Goal: Information Seeking & Learning: Learn about a topic

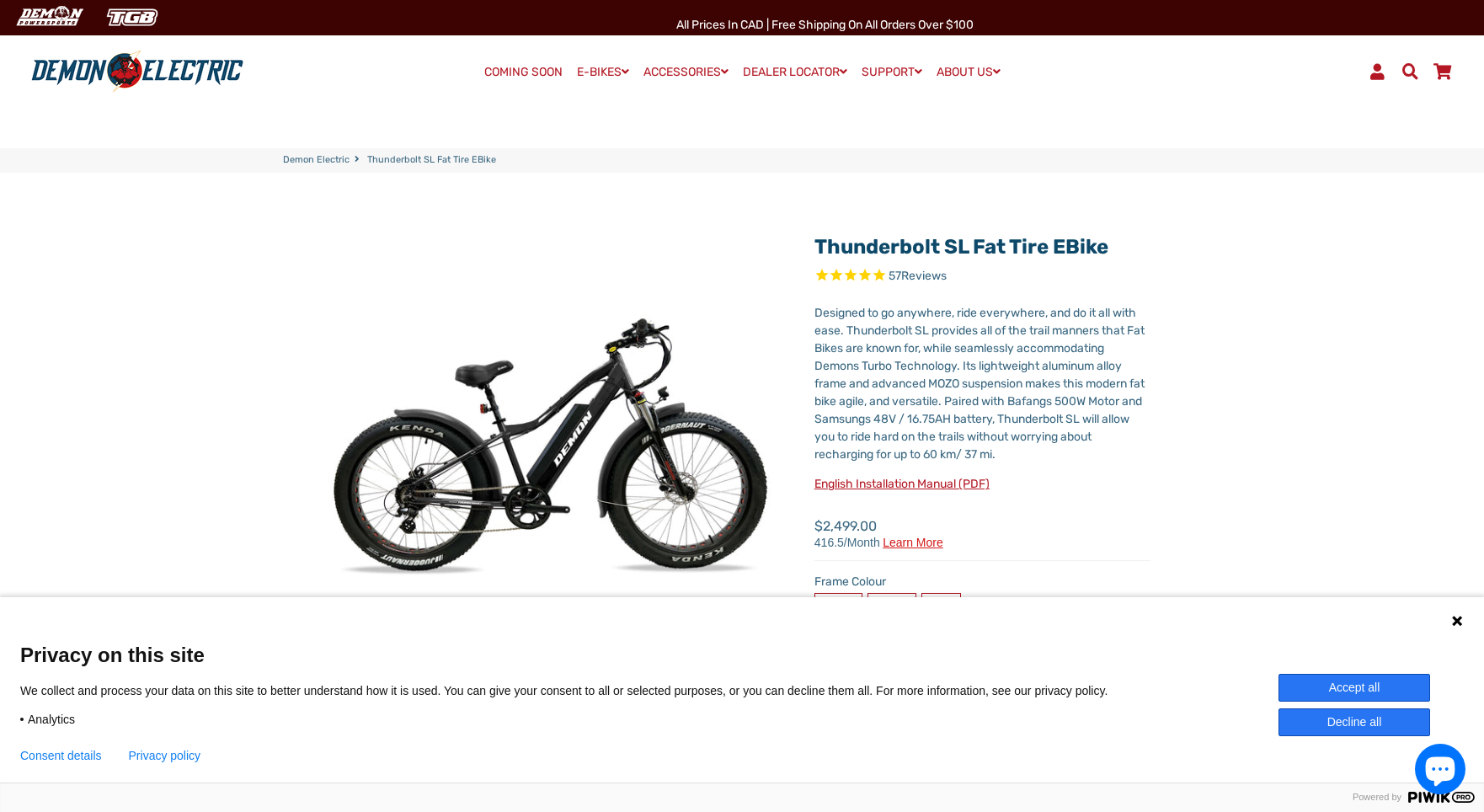
select select "******"
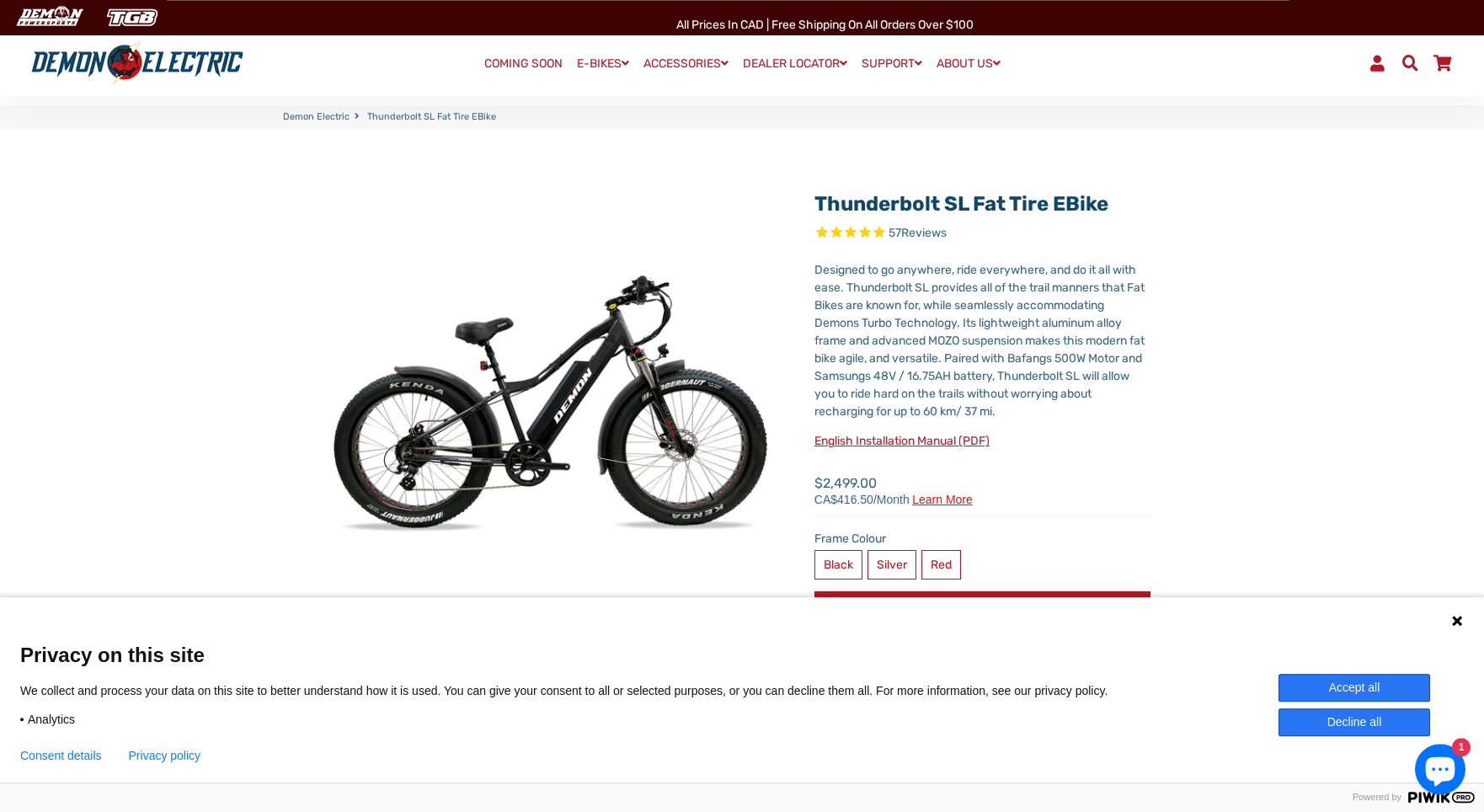
scroll to position [172, 0]
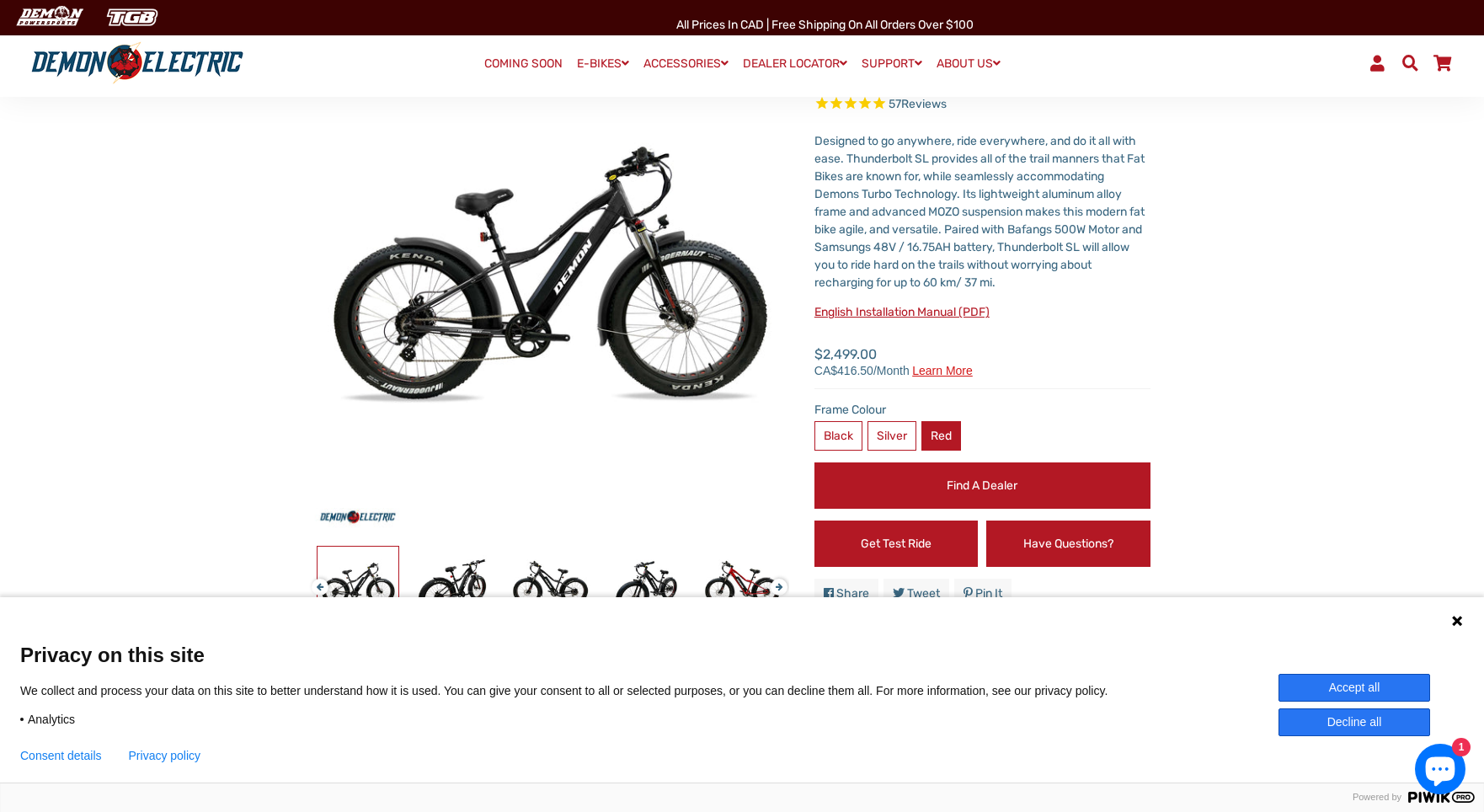
click at [934, 427] on label "Red" at bounding box center [942, 435] width 40 height 29
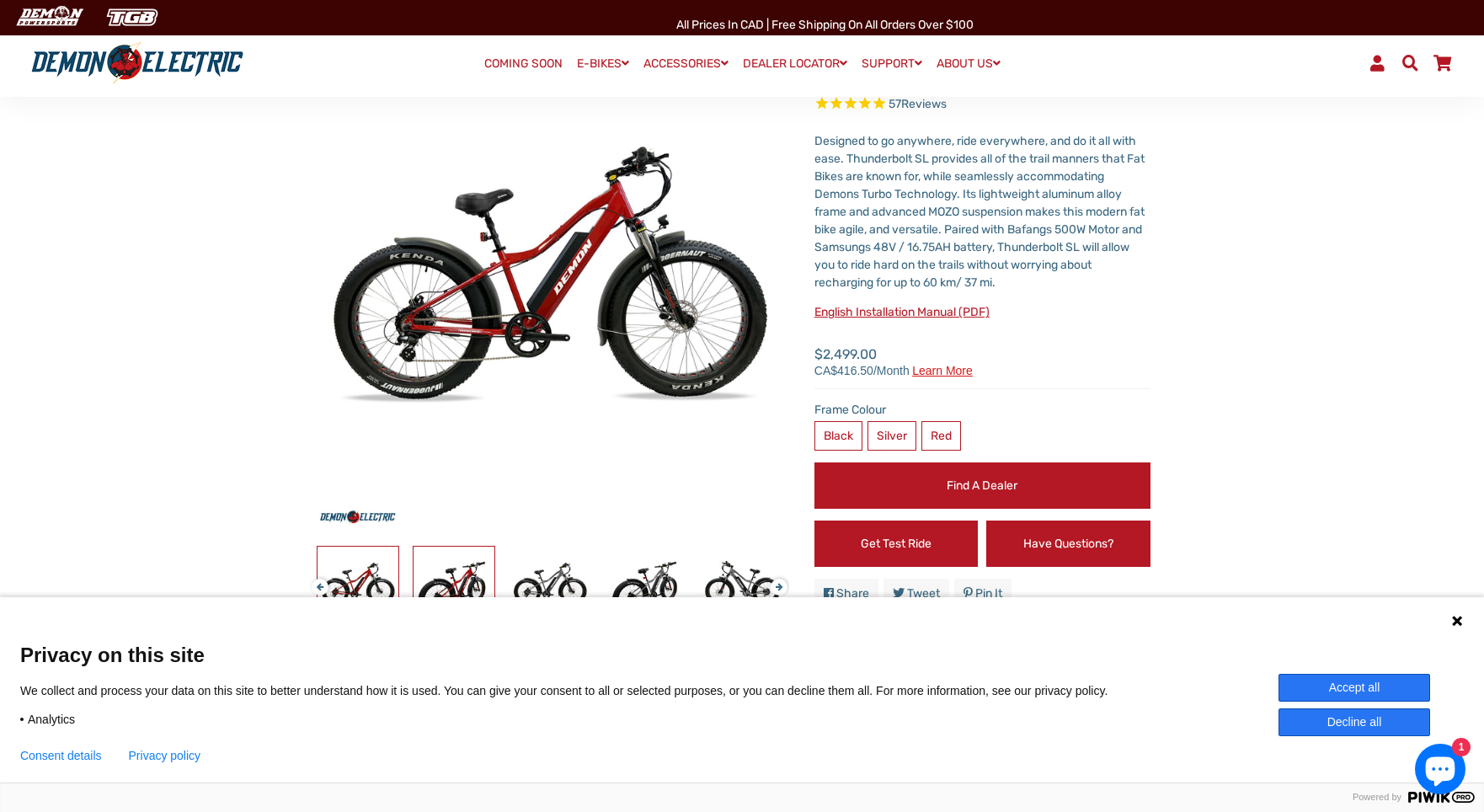
click at [467, 582] on img at bounding box center [454, 588] width 81 height 81
click at [517, 581] on img at bounding box center [550, 588] width 81 height 81
click at [1374, 718] on button "Decline all" at bounding box center [1355, 721] width 152 height 27
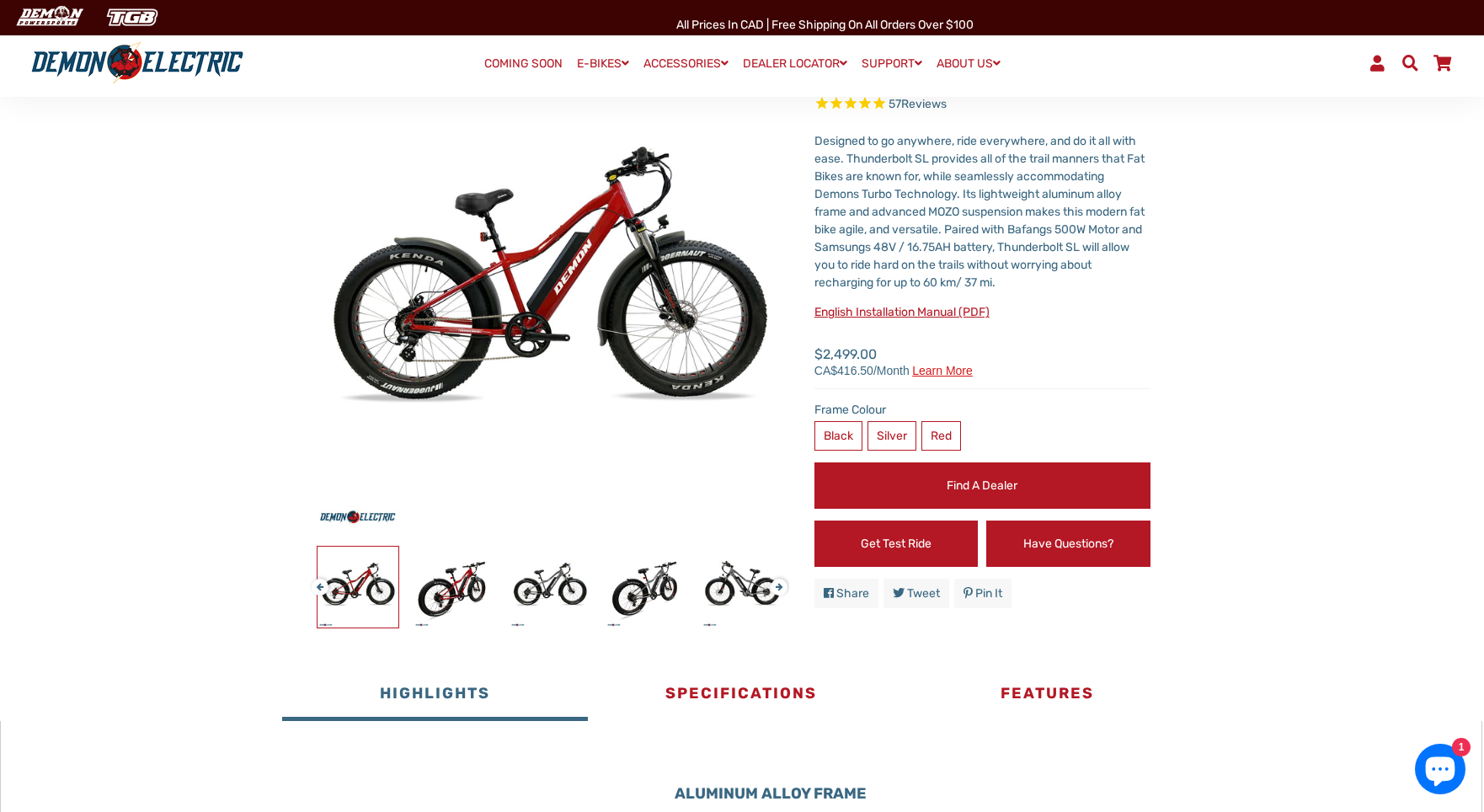
click at [403, 588] on div at bounding box center [838, 588] width 3169 height 83
drag, startPoint x: 460, startPoint y: 591, endPoint x: 694, endPoint y: 637, distance: 238.5
click at [465, 592] on img at bounding box center [454, 588] width 81 height 81
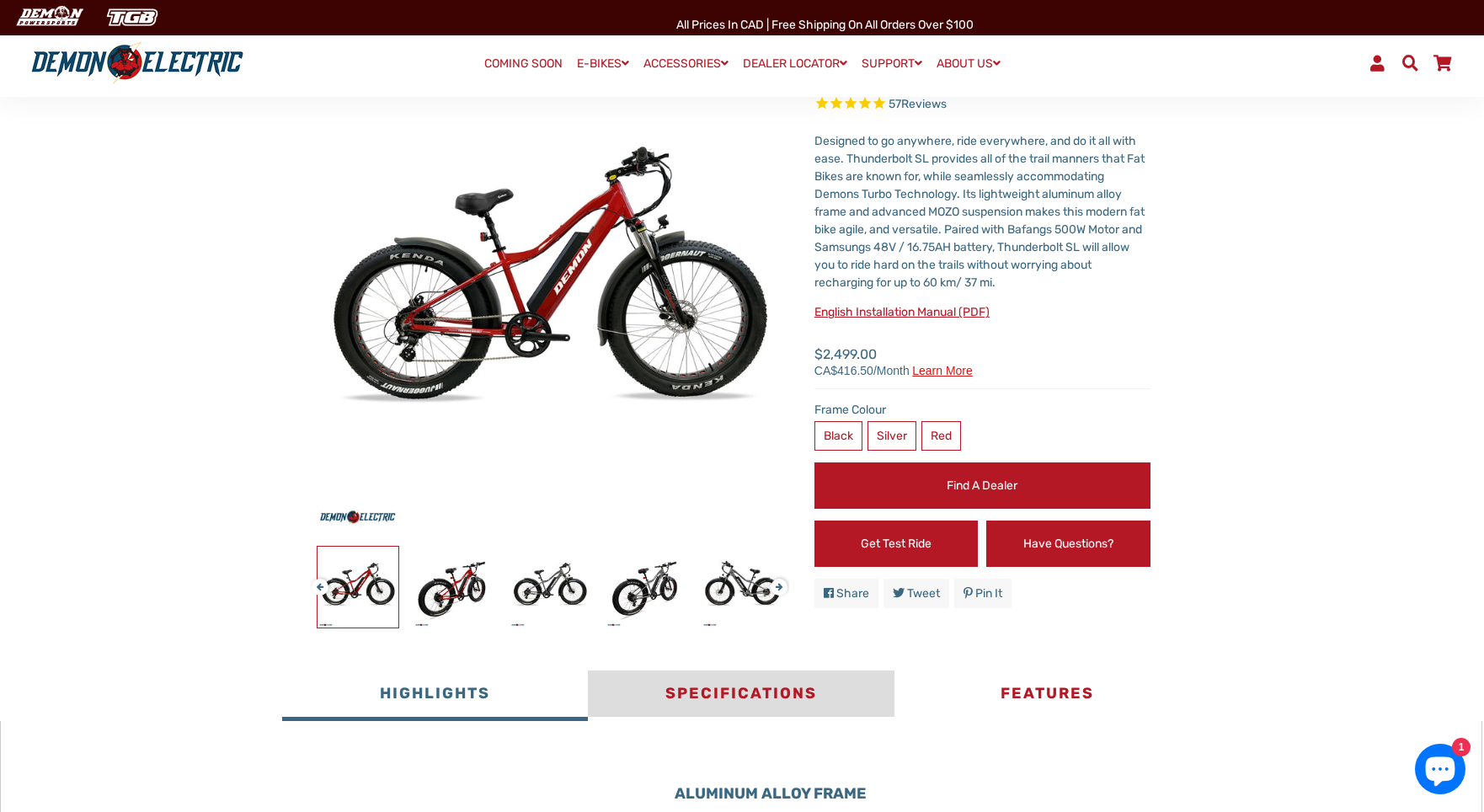
click at [685, 680] on button "Specifications" at bounding box center [741, 696] width 306 height 51
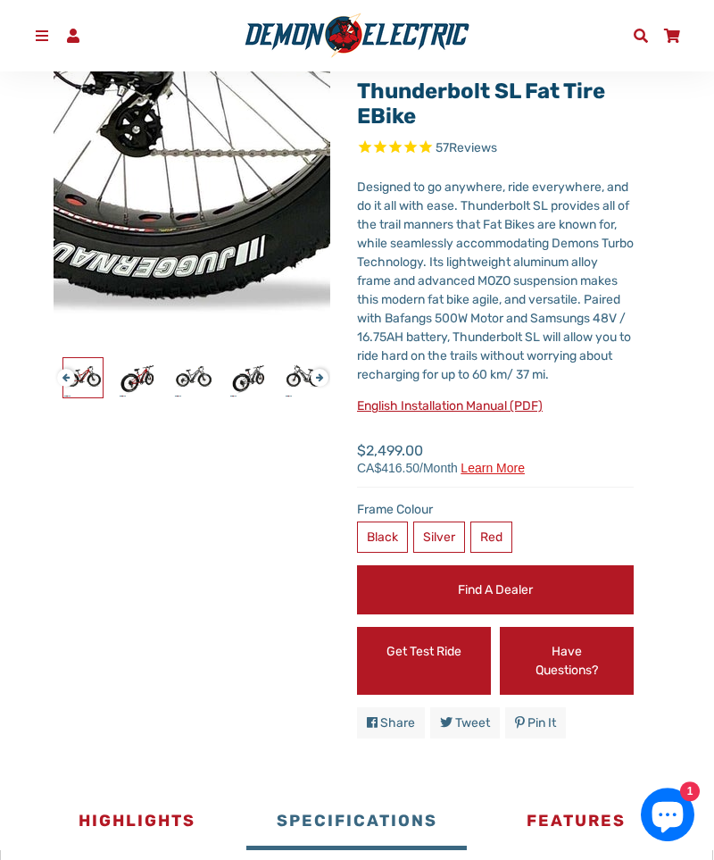
scroll to position [71, 0]
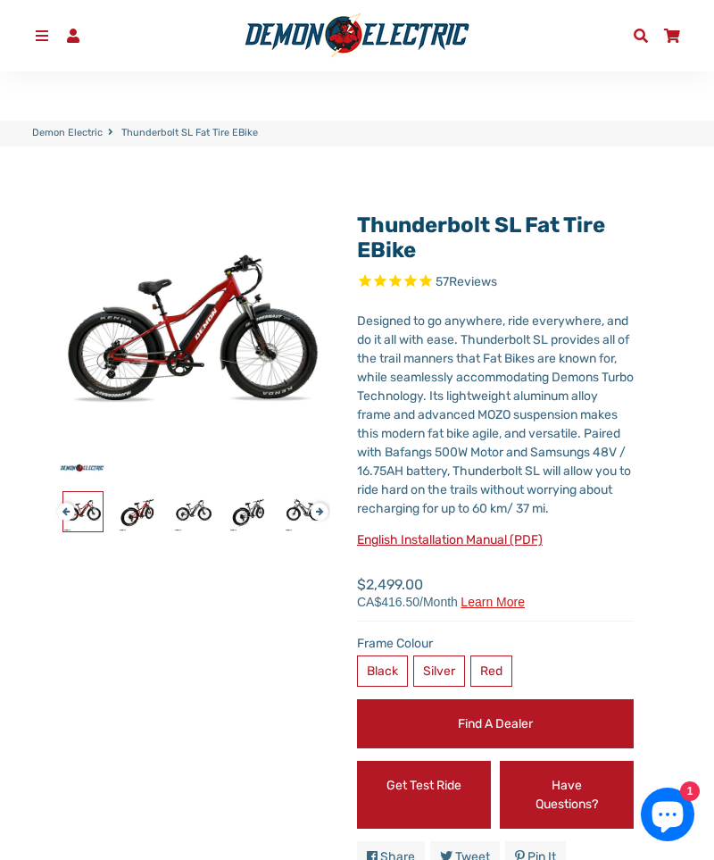
click at [321, 514] on button "Next" at bounding box center [316, 504] width 11 height 21
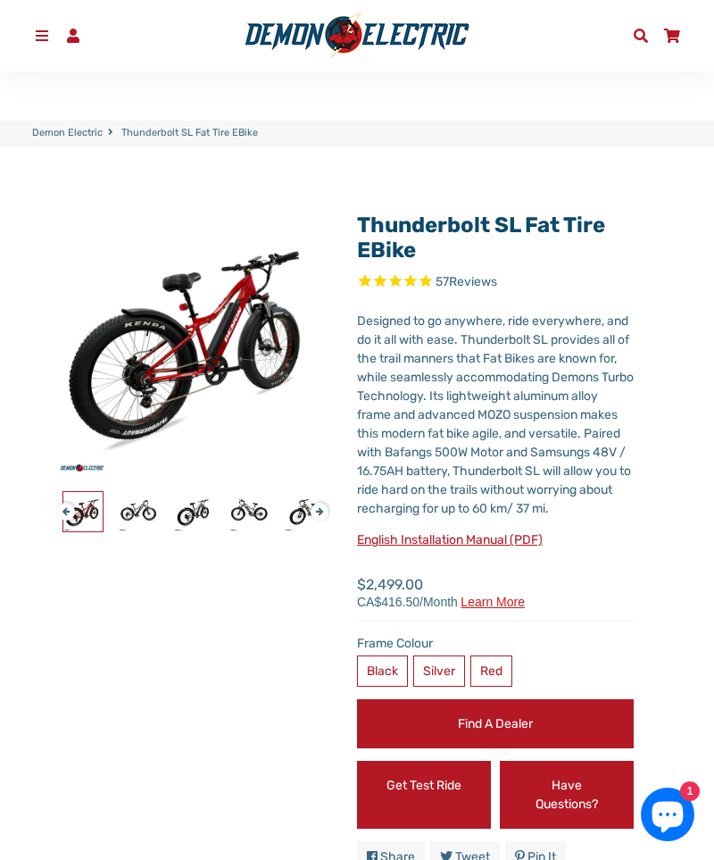
click at [321, 514] on button "Next" at bounding box center [316, 504] width 11 height 21
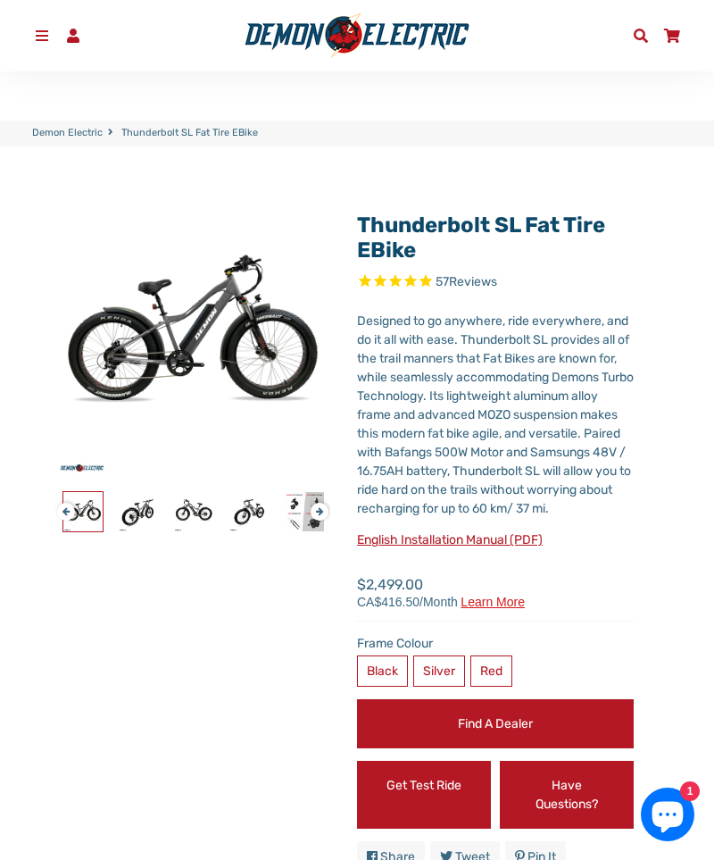
click at [321, 513] on button "Next" at bounding box center [316, 504] width 11 height 21
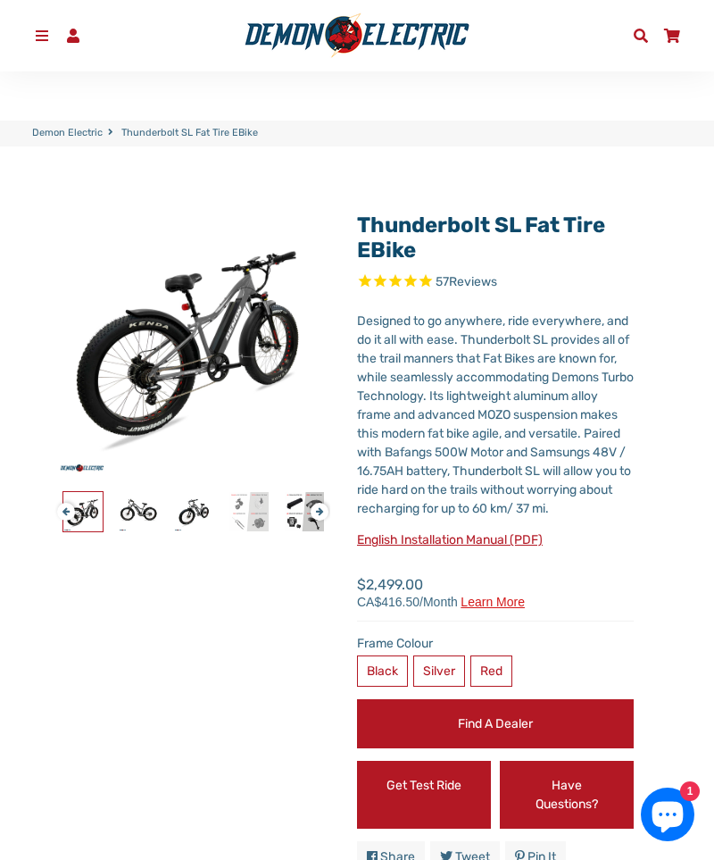
click at [302, 509] on div at bounding box center [193, 511] width 1827 height 41
click at [248, 515] on img at bounding box center [248, 511] width 39 height 39
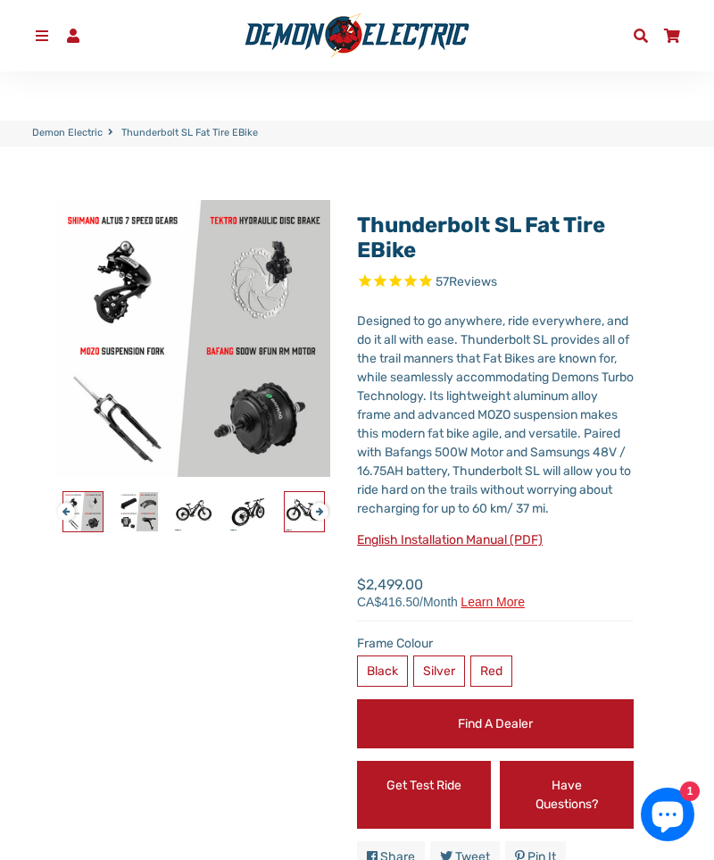
click at [295, 514] on img at bounding box center [304, 511] width 39 height 39
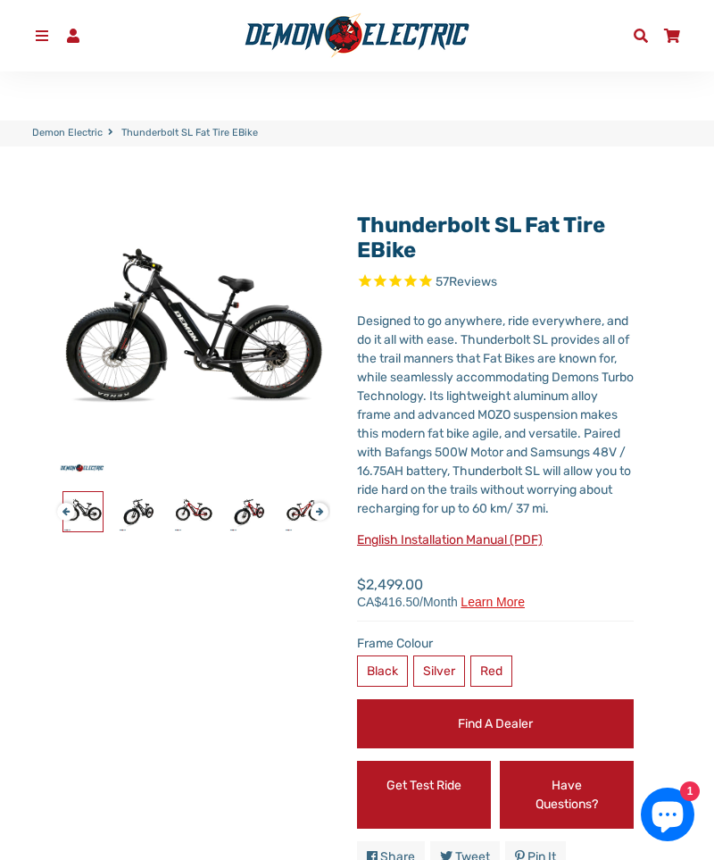
click at [318, 513] on button "Next" at bounding box center [316, 504] width 11 height 21
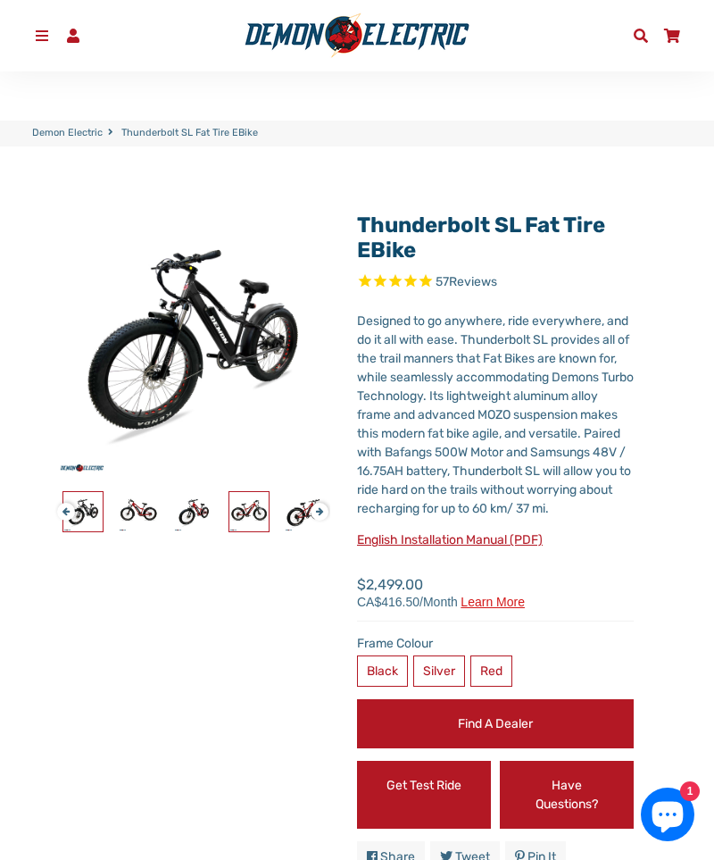
click at [268, 511] on img at bounding box center [248, 511] width 39 height 39
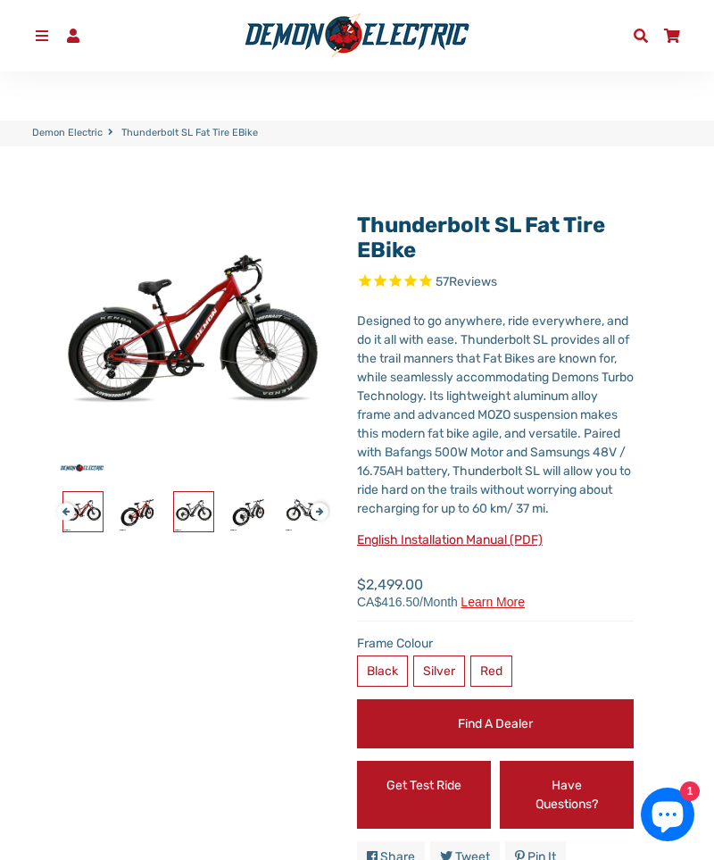
click at [204, 505] on img at bounding box center [193, 511] width 39 height 39
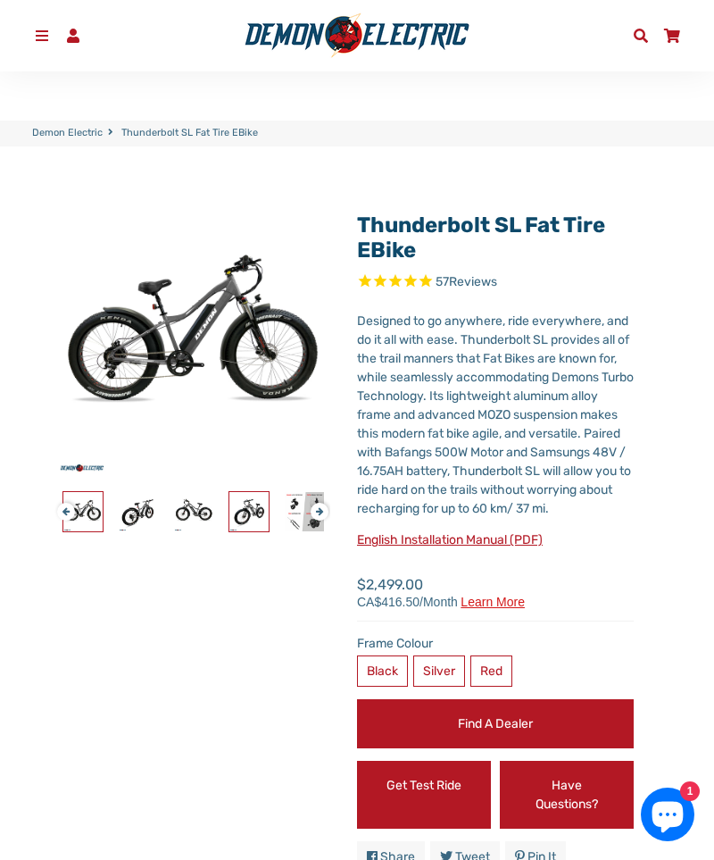
click at [266, 509] on img at bounding box center [248, 511] width 39 height 39
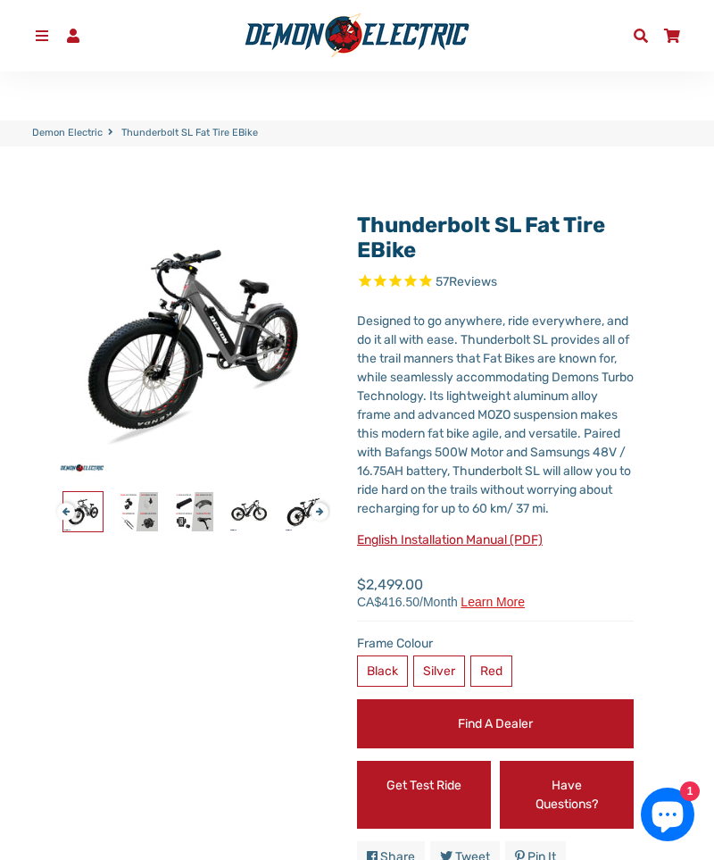
click at [277, 509] on div at bounding box center [83, 511] width 1827 height 41
click at [261, 515] on img at bounding box center [248, 511] width 39 height 39
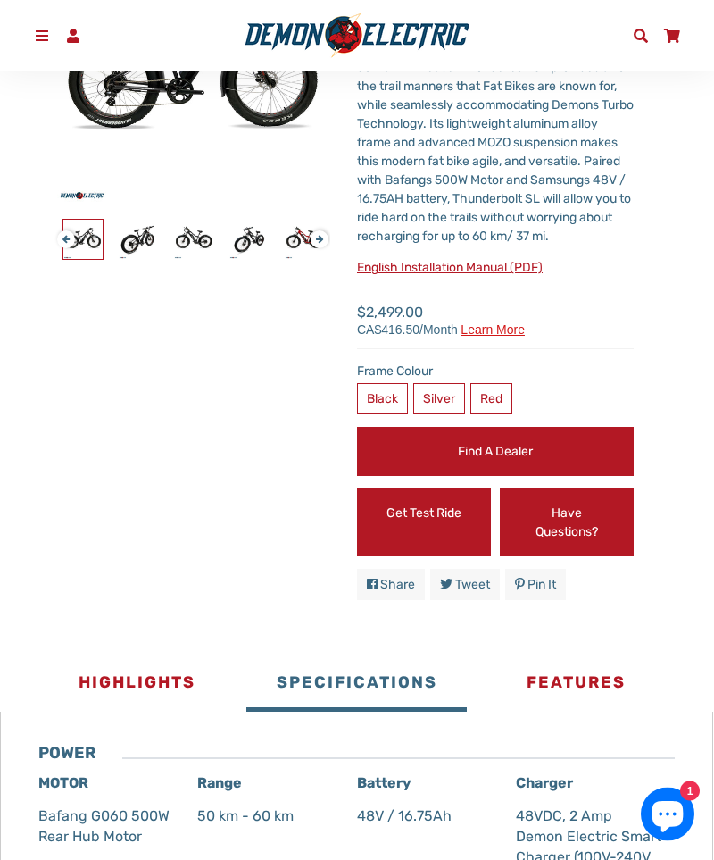
scroll to position [193, 0]
